Goal: Find specific page/section: Find specific page/section

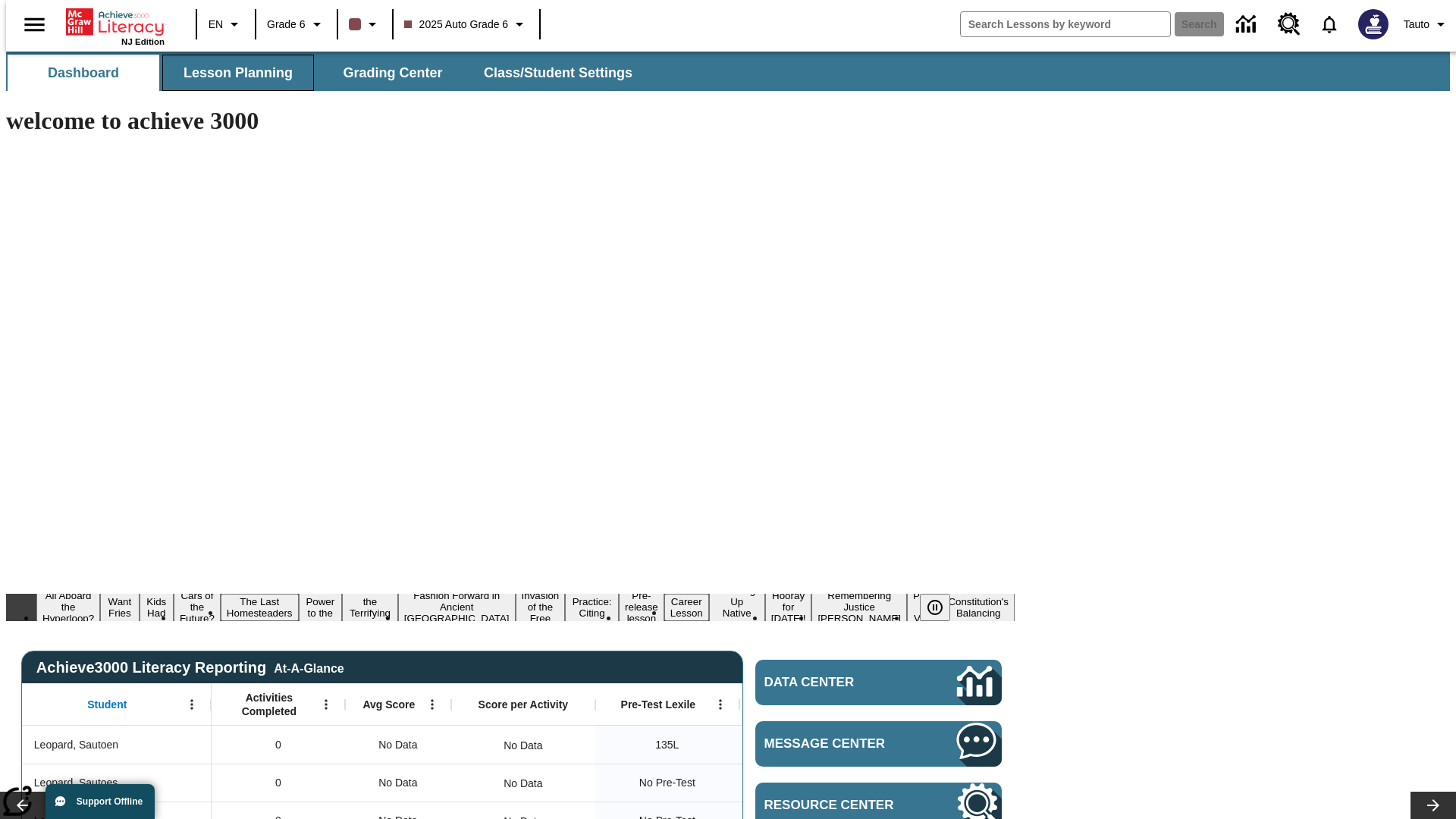
click at [232, 73] on span "Lesson Planning" at bounding box center [237, 73] width 110 height 17
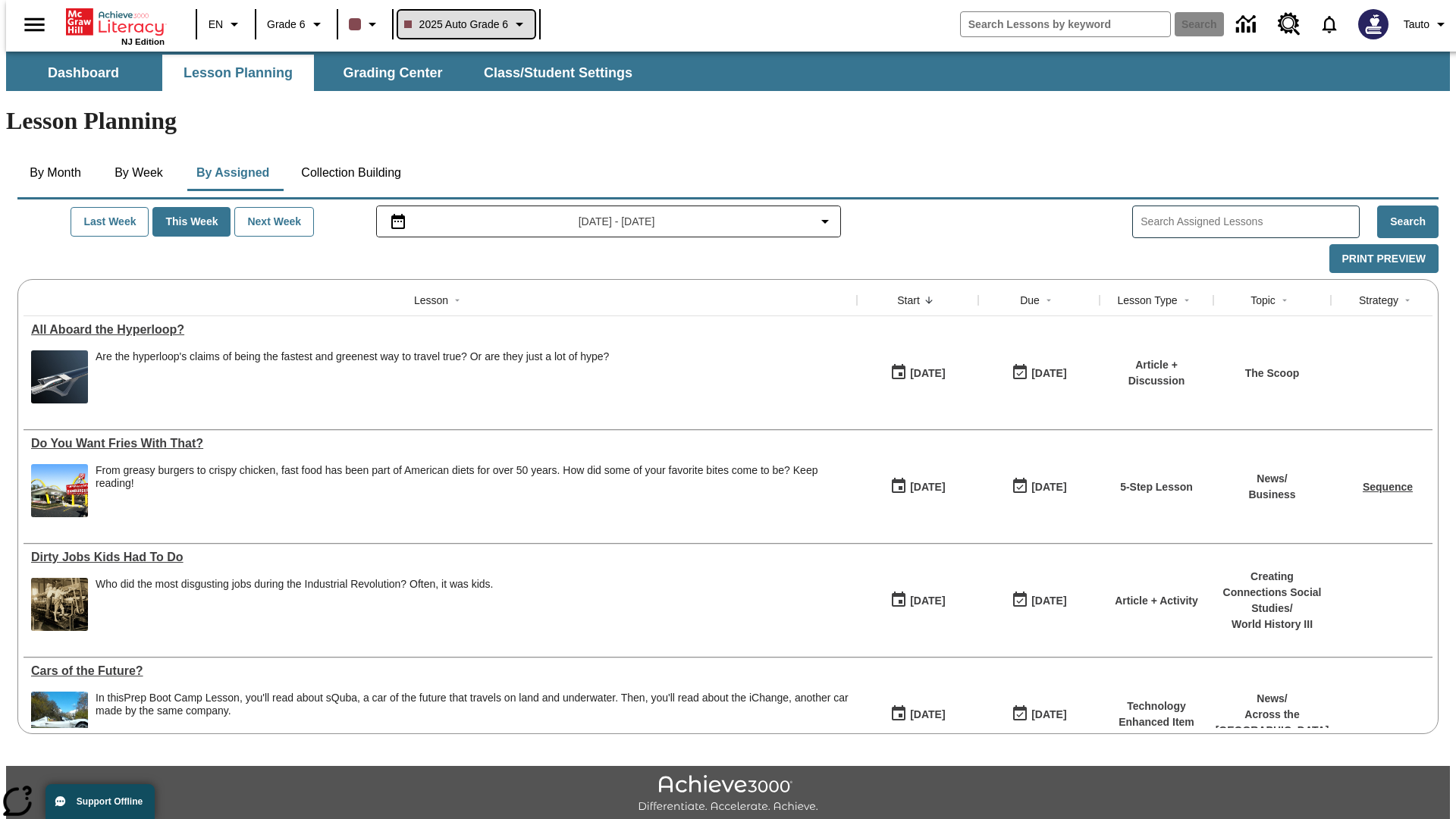
click at [464, 24] on span "2025 Auto Grade 6" at bounding box center [456, 24] width 105 height 16
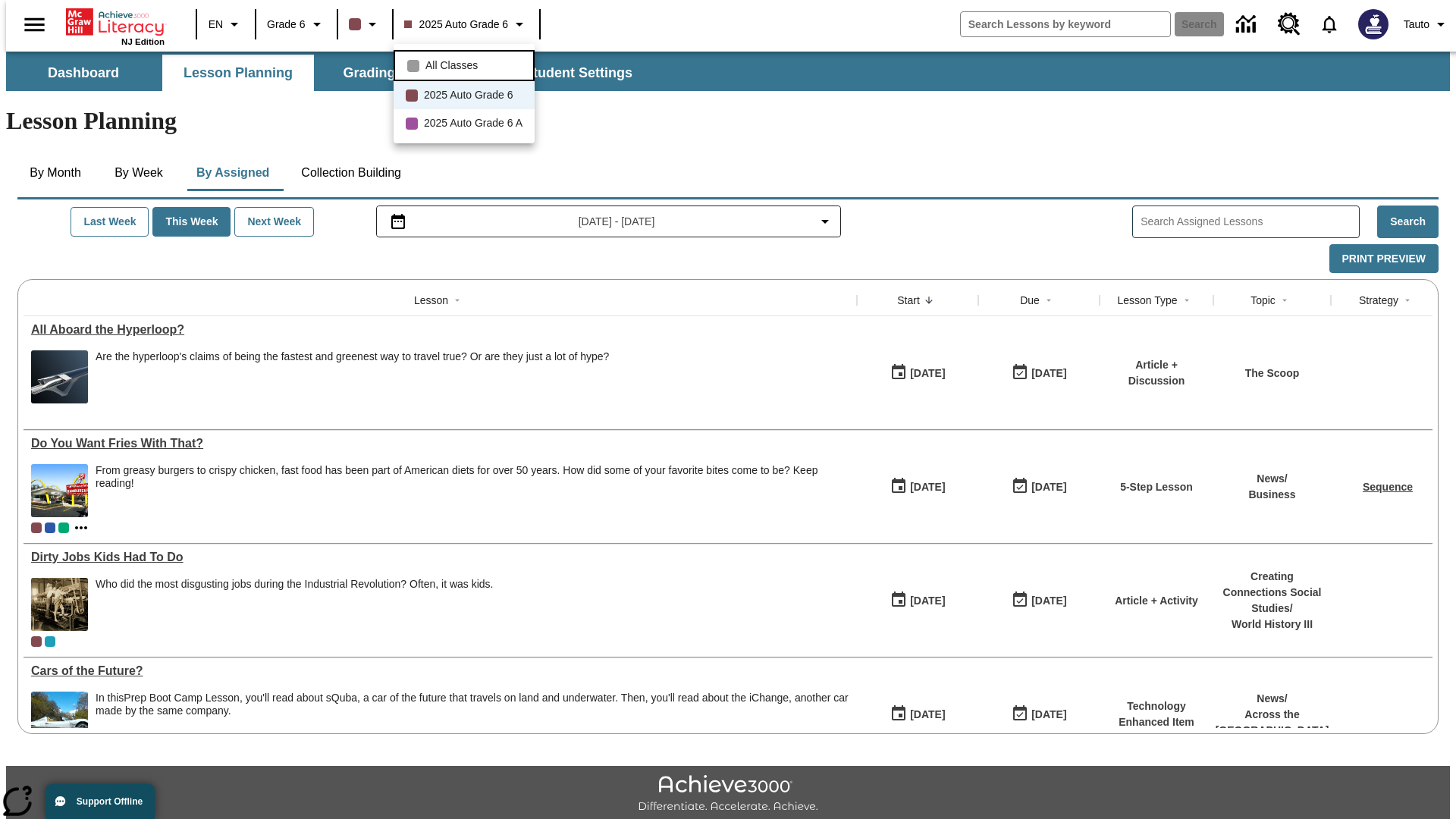
click at [467, 63] on span "All Classes" at bounding box center [451, 65] width 52 height 16
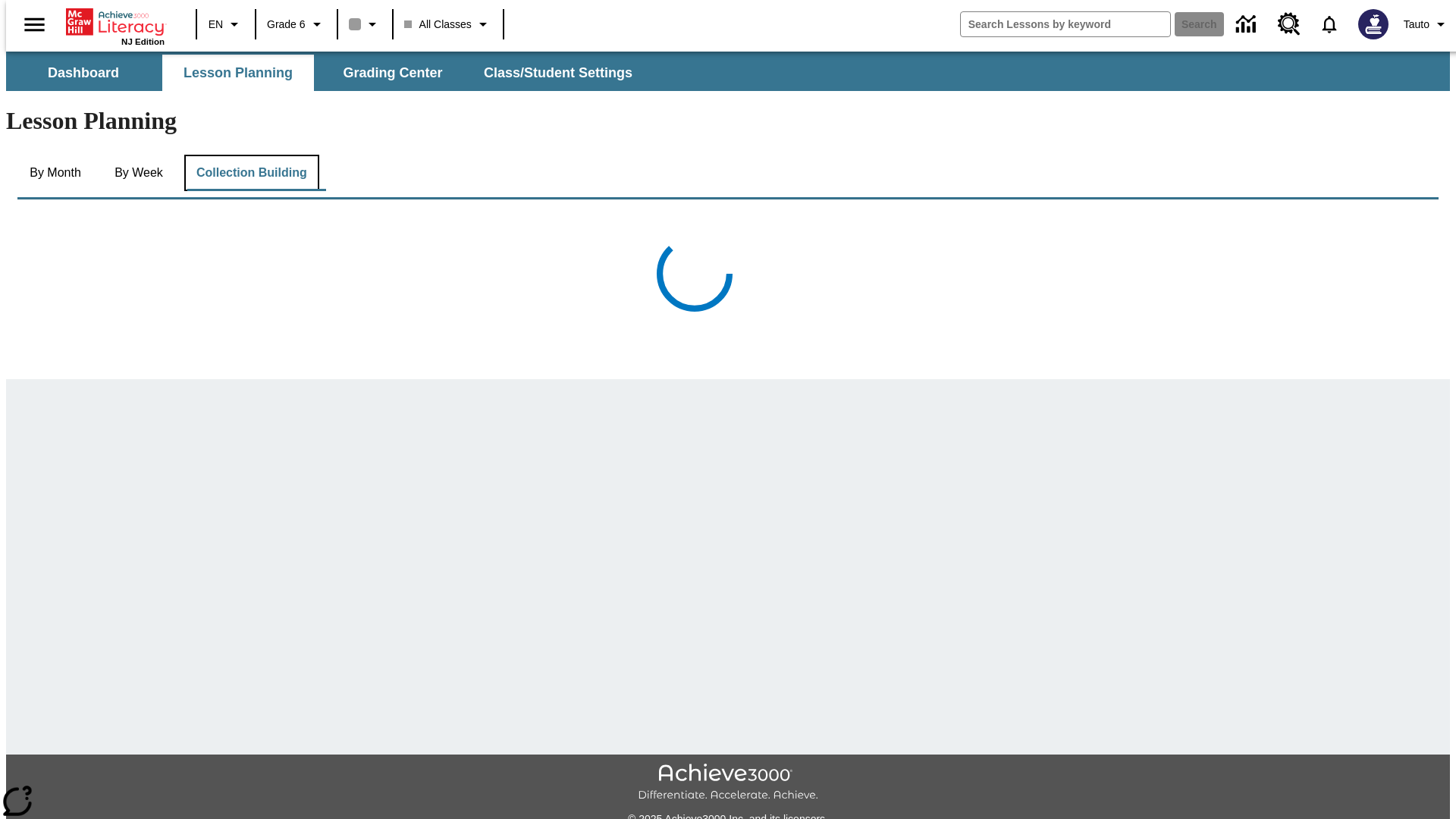
click at [250, 155] on button "Collection Building" at bounding box center [251, 173] width 135 height 37
